Goal: Task Accomplishment & Management: Use online tool/utility

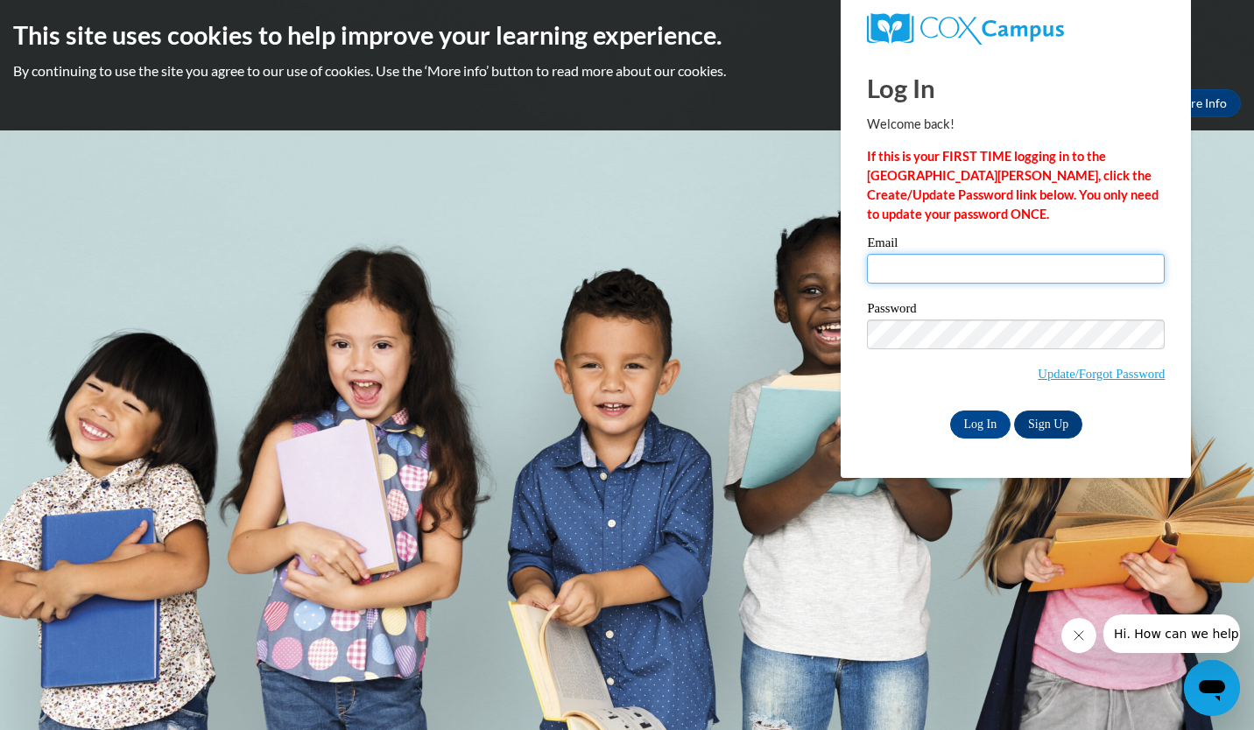
click at [974, 267] on input "Email" at bounding box center [1016, 269] width 298 height 30
type input "millersylina@gmail.com"
click at [979, 427] on input "Log In" at bounding box center [980, 425] width 61 height 28
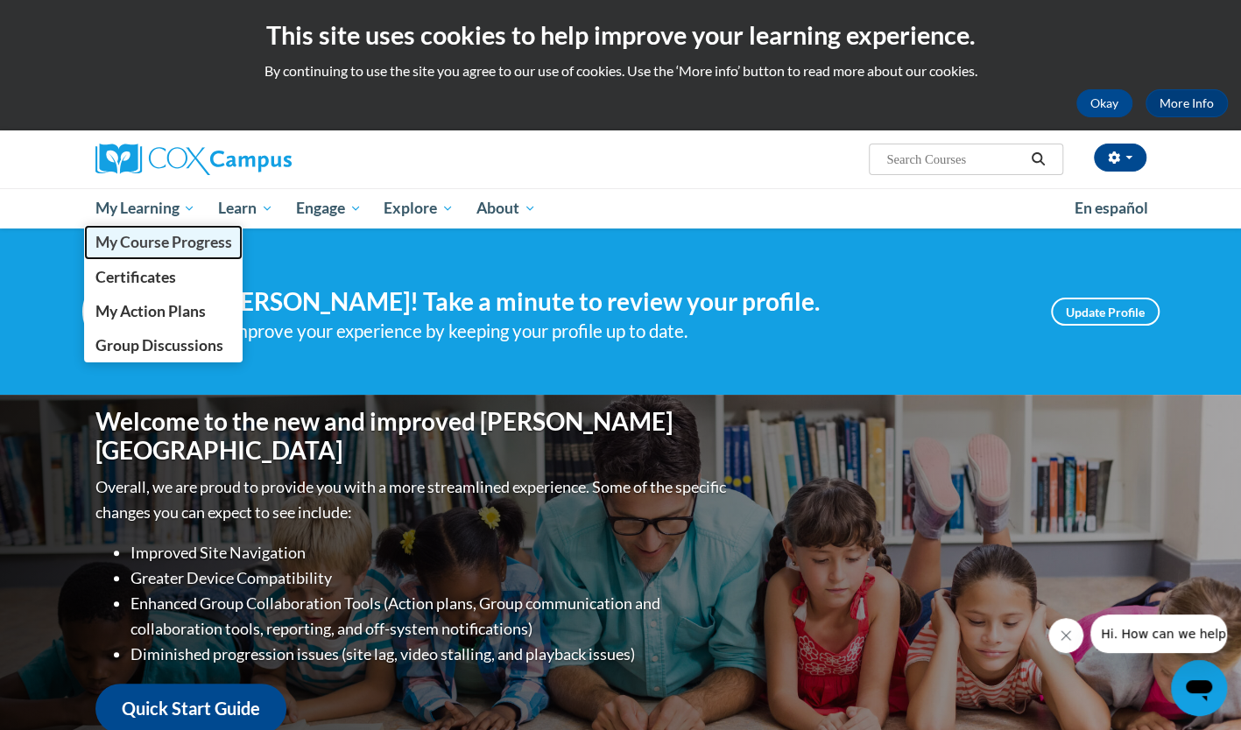
click at [109, 243] on span "My Course Progress" at bounding box center [163, 242] width 137 height 18
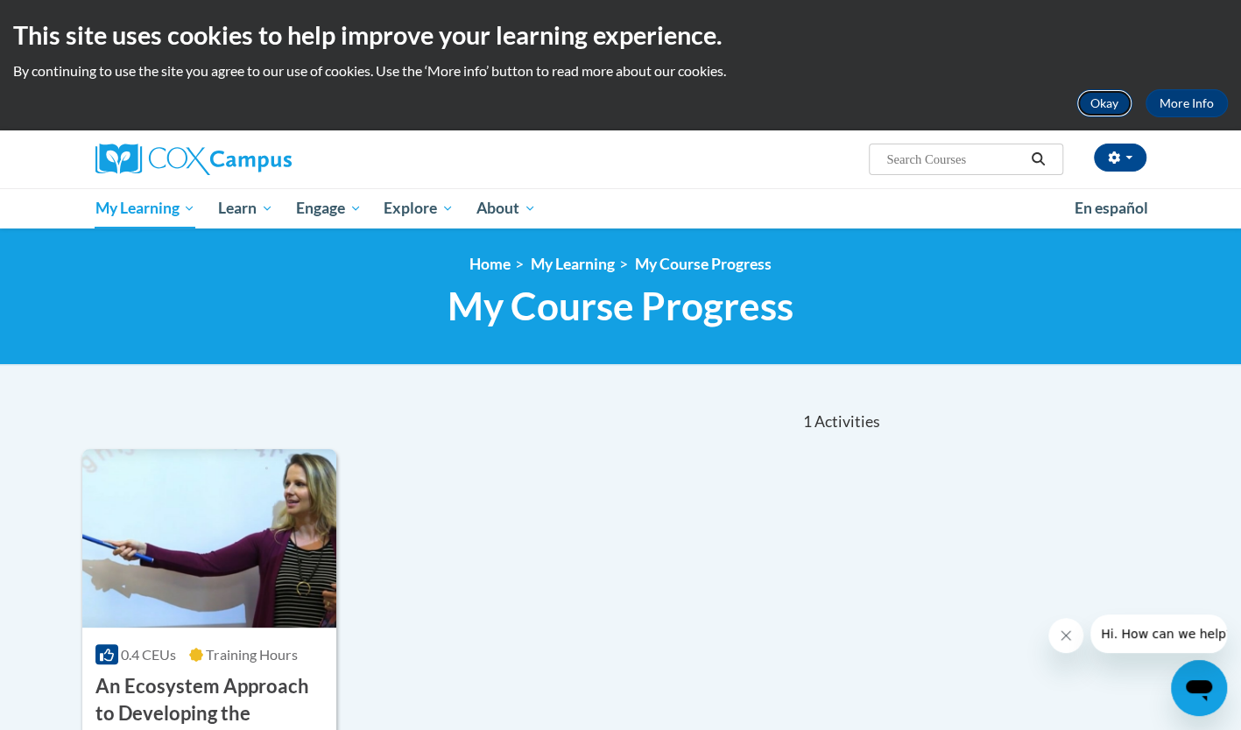
click at [1103, 109] on button "Okay" at bounding box center [1104, 103] width 56 height 28
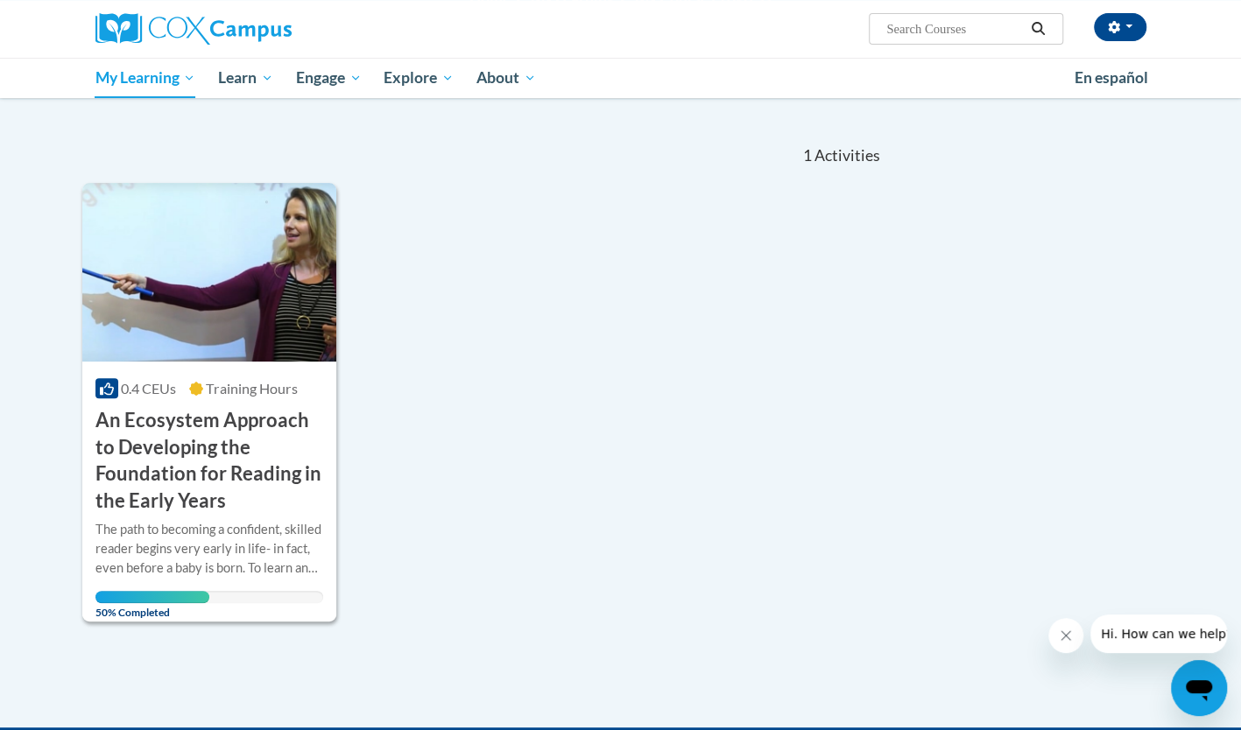
scroll to position [137, 0]
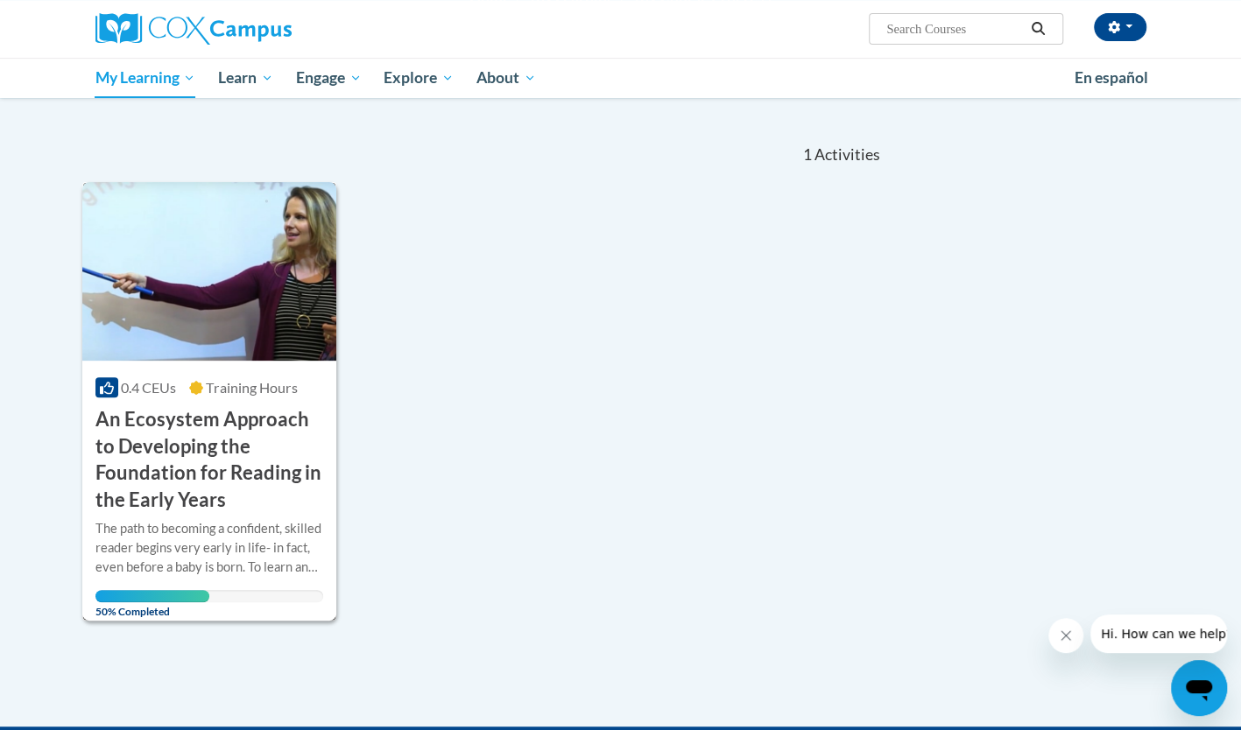
click at [189, 438] on h3 "An Ecosystem Approach to Developing the Foundation for Reading in the Early Yea…" at bounding box center [209, 460] width 229 height 108
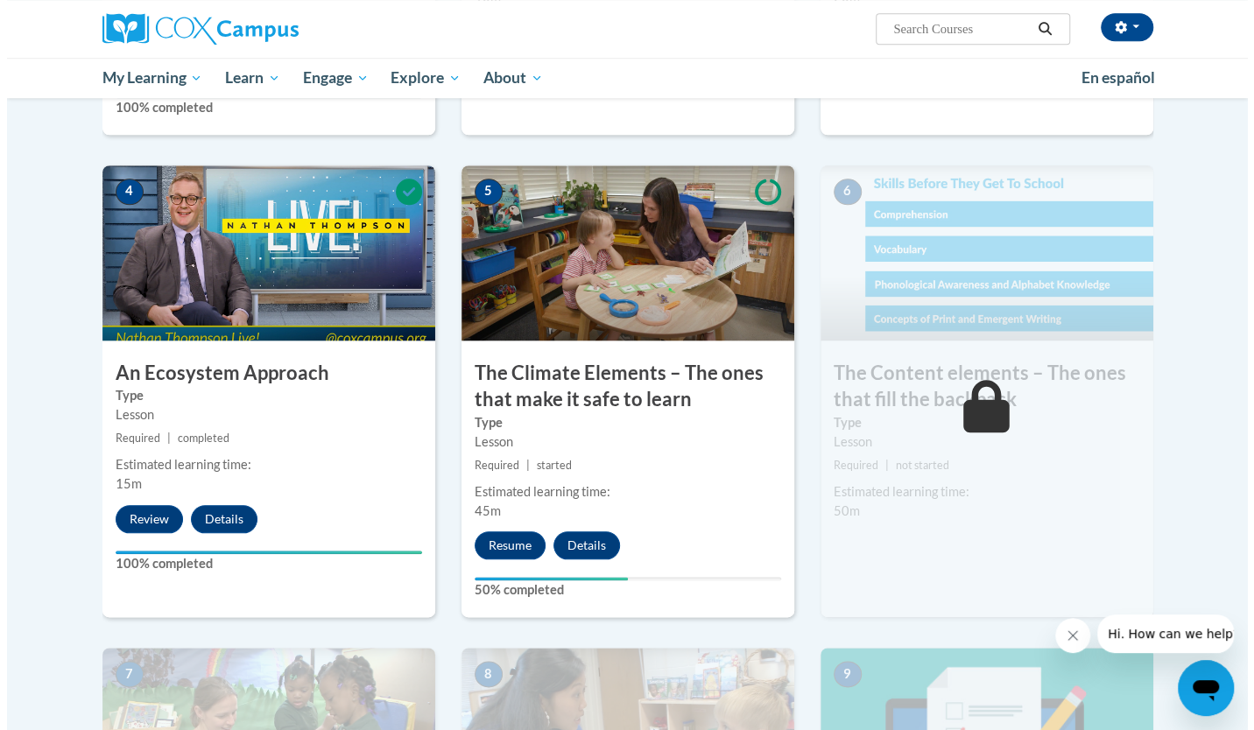
scroll to position [848, 0]
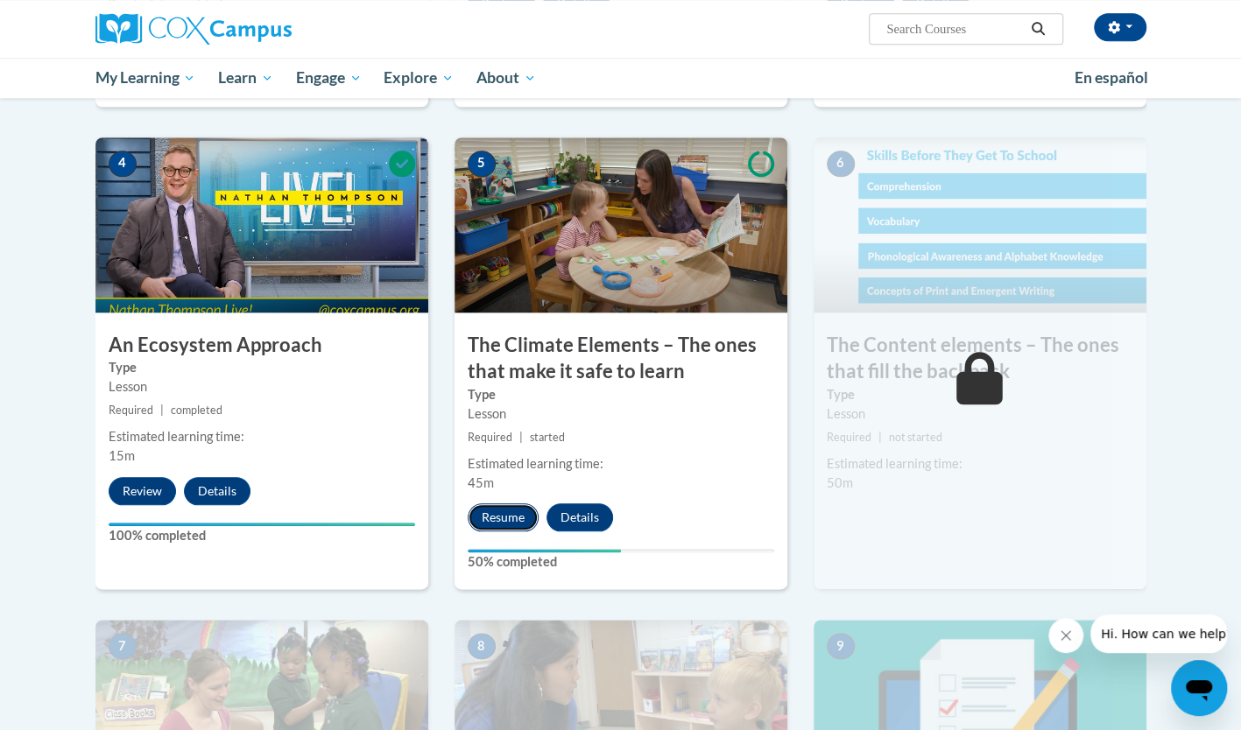
click at [491, 507] on button "Resume" at bounding box center [503, 517] width 71 height 28
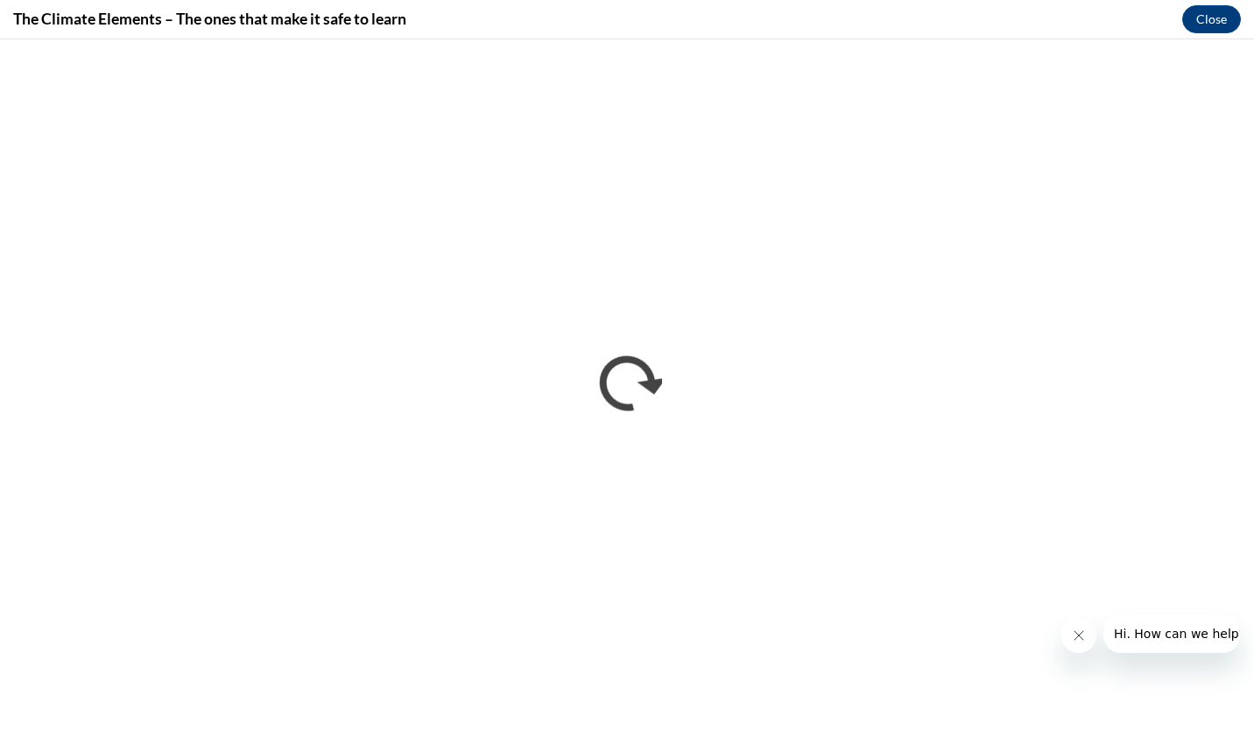
scroll to position [0, 0]
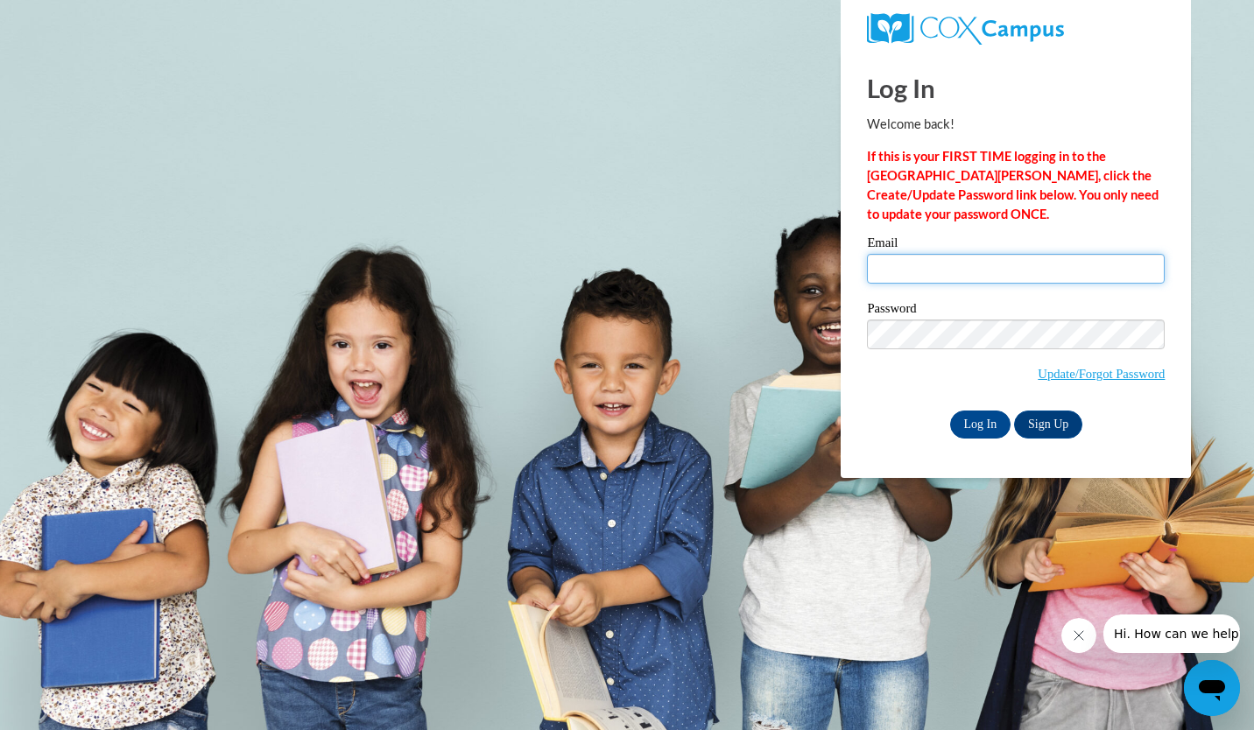
click at [947, 268] on input "Email" at bounding box center [1016, 269] width 298 height 30
type input "millersylina@gmail.com"
click at [984, 413] on input "Log In" at bounding box center [980, 425] width 61 height 28
